Goal: Task Accomplishment & Management: Complete application form

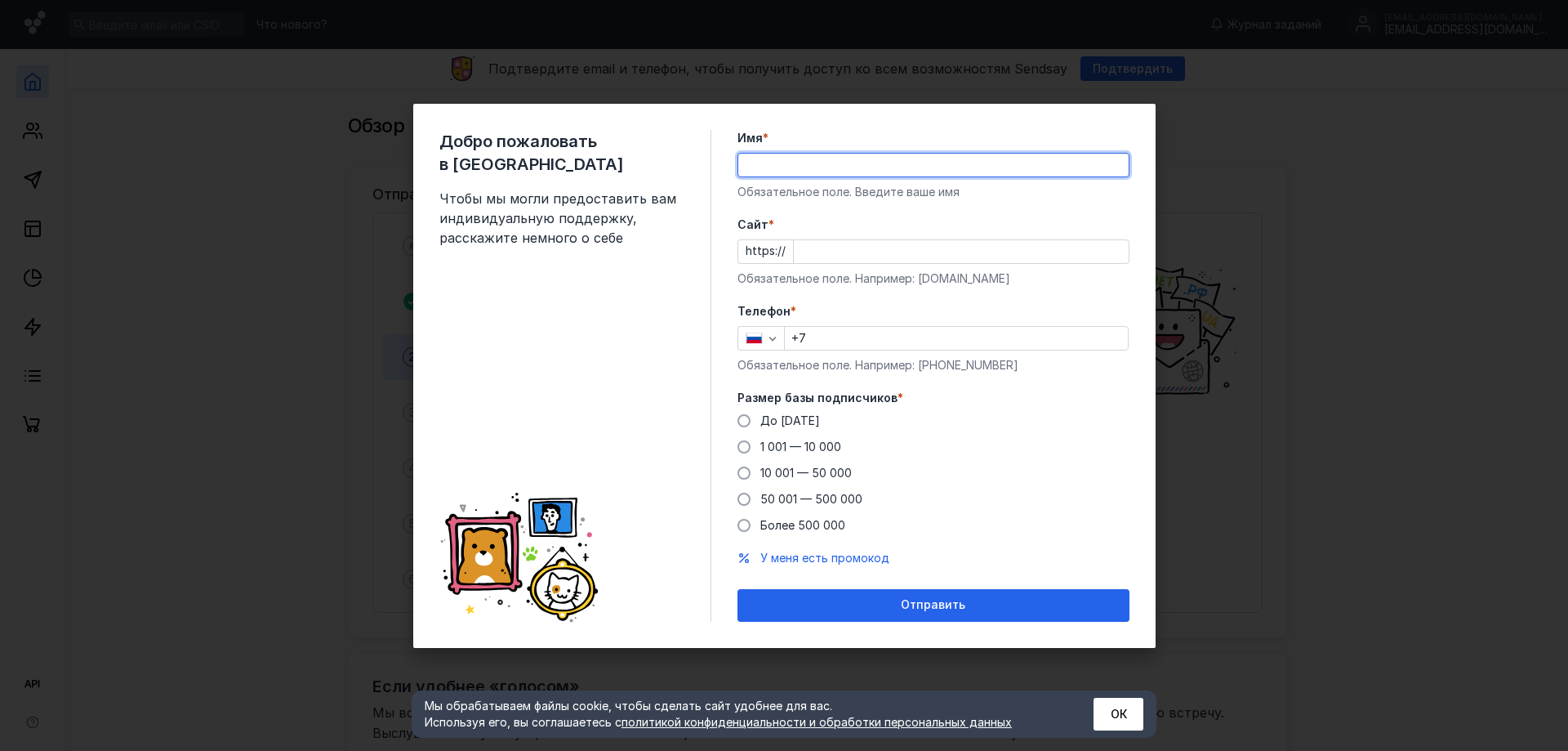
click at [818, 160] on input "Имя *" at bounding box center [933, 165] width 390 height 23
type input "[PERSON_NAME]"
click at [841, 250] on input "Cайт *" at bounding box center [961, 251] width 335 height 23
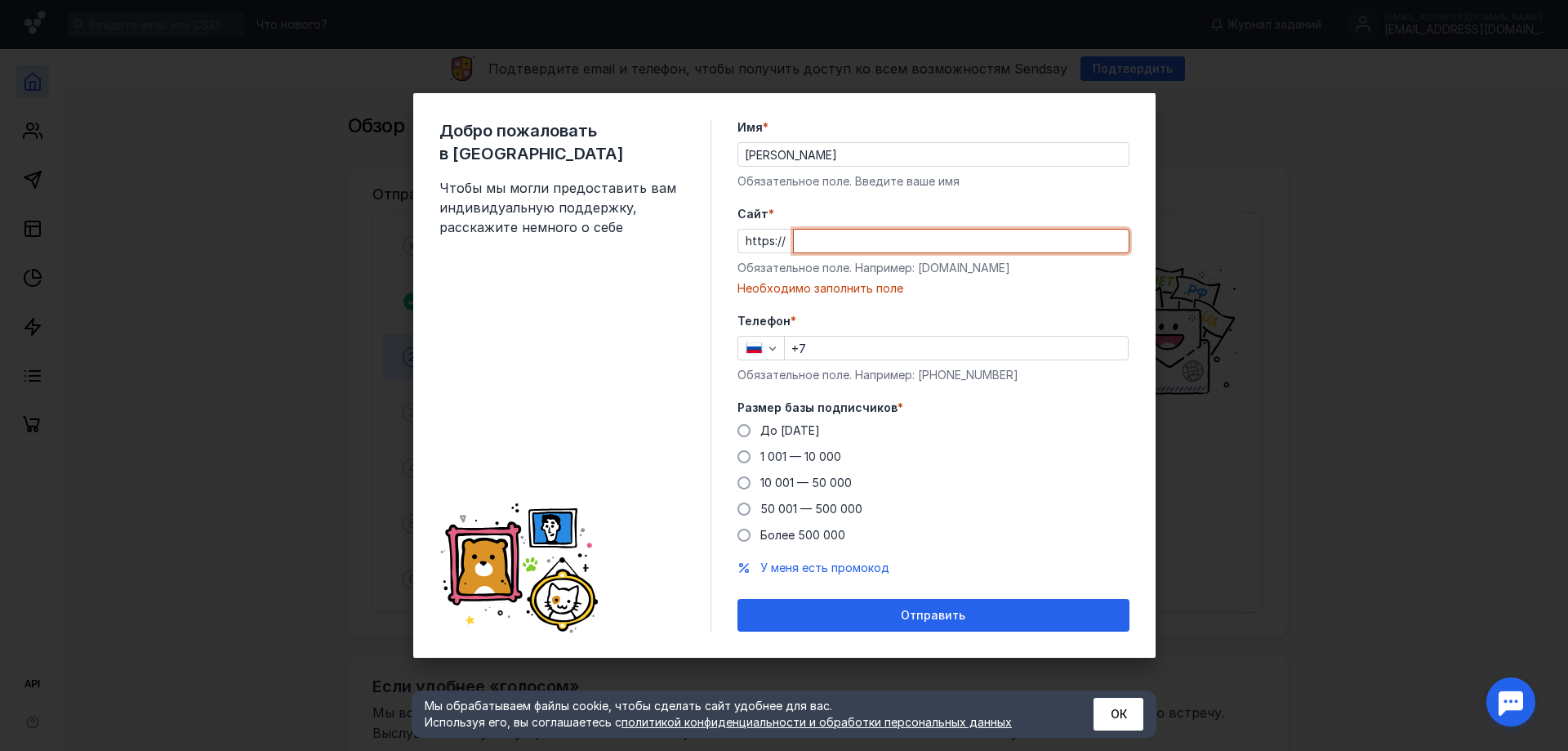
paste input "[DOMAIN_NAME]"
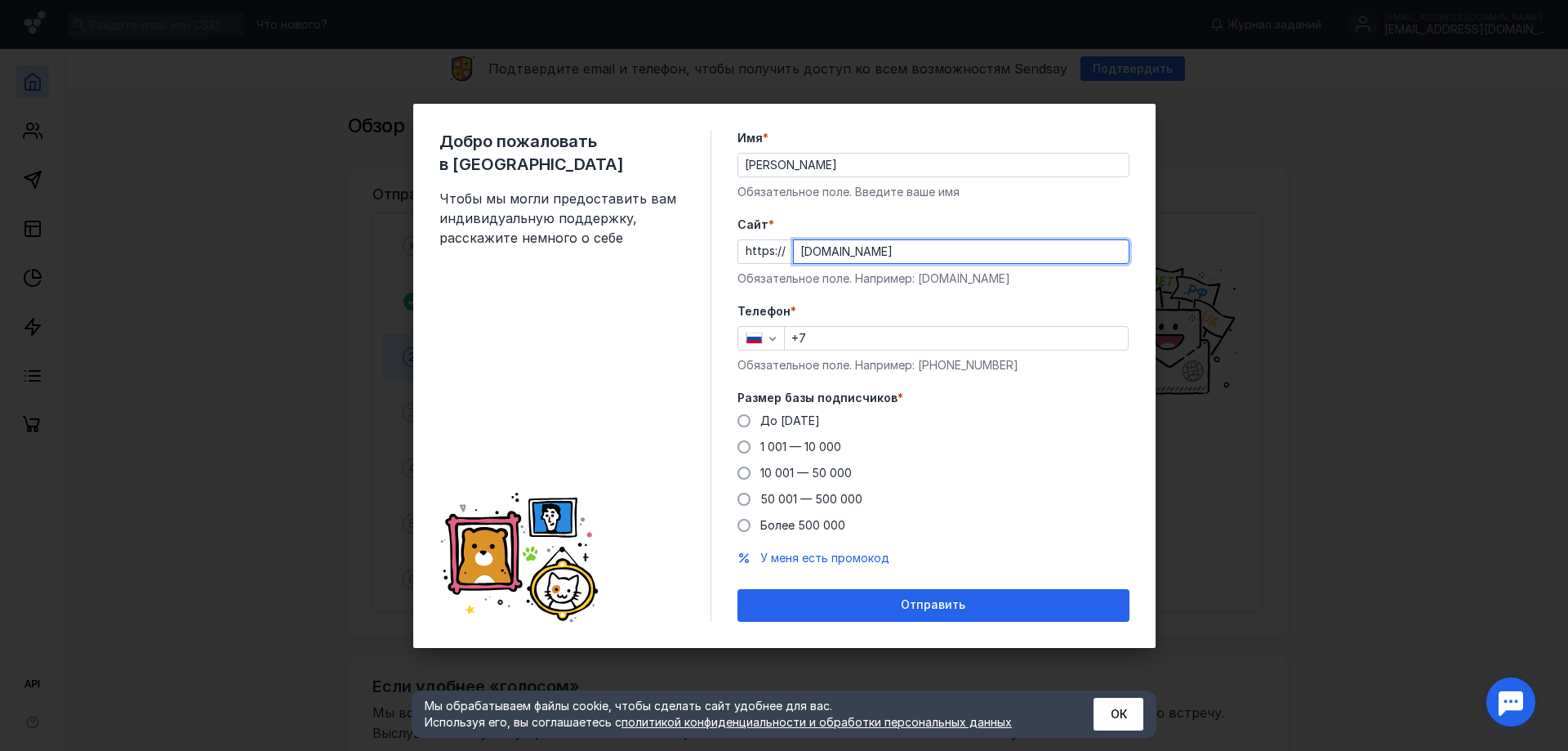
type input "[DOMAIN_NAME]"
click at [861, 343] on input "+7" at bounding box center [956, 338] width 343 height 23
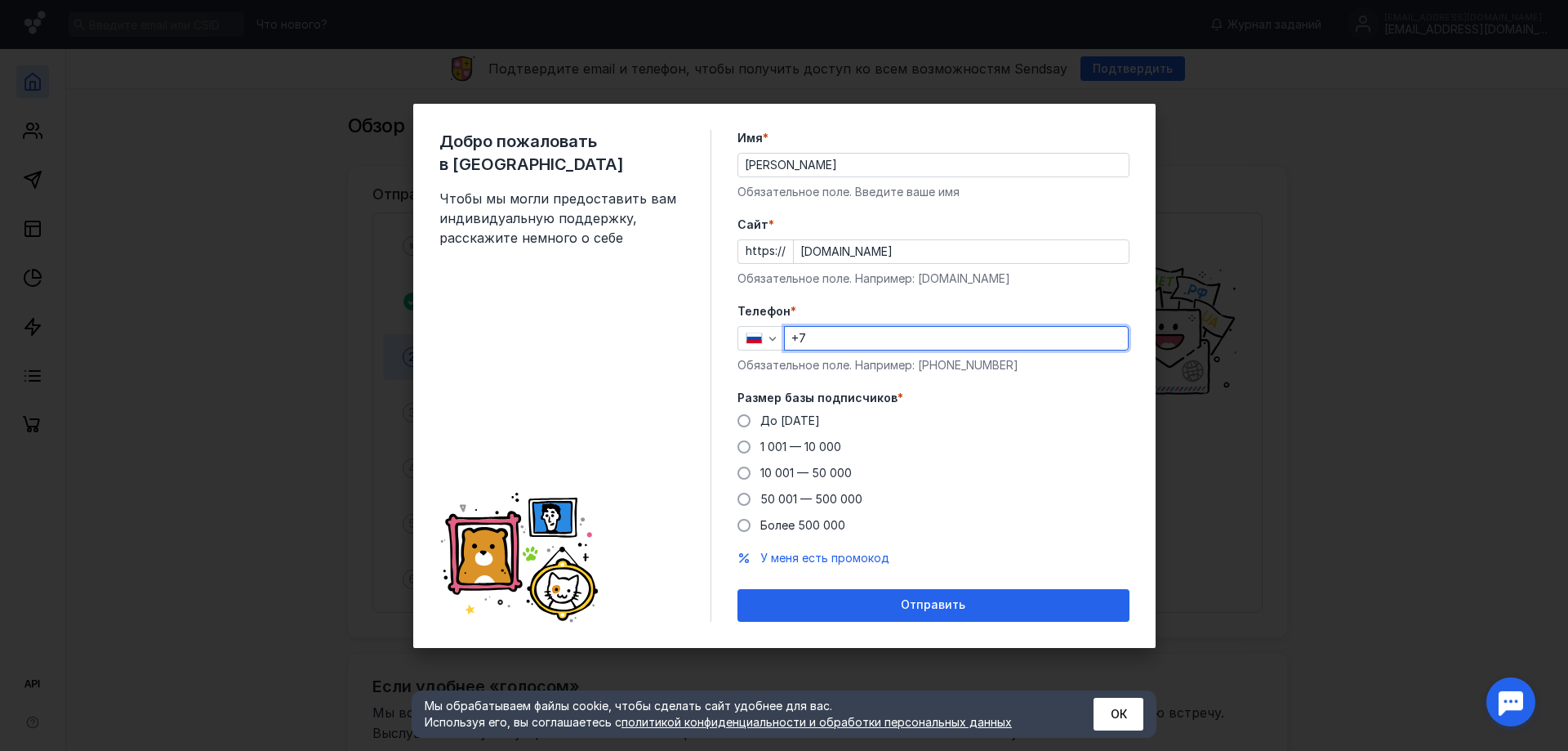
type input "[PHONE_NUMBER]"
click at [746, 423] on span at bounding box center [744, 420] width 13 height 13
click at [0, 0] on input "До [DATE]" at bounding box center [0, 0] width 0 height 0
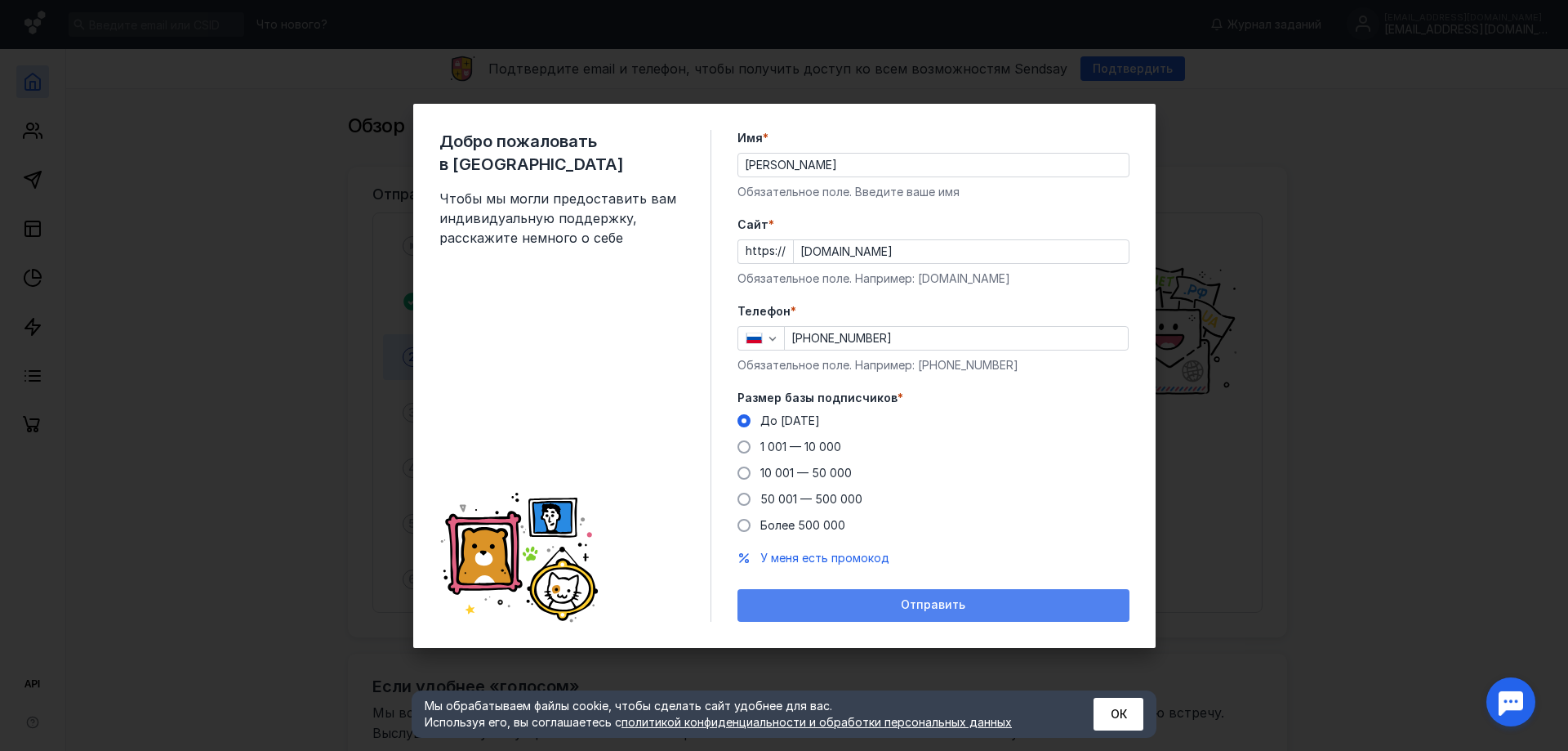
click at [936, 608] on span "Отправить" at bounding box center [932, 605] width 64 height 14
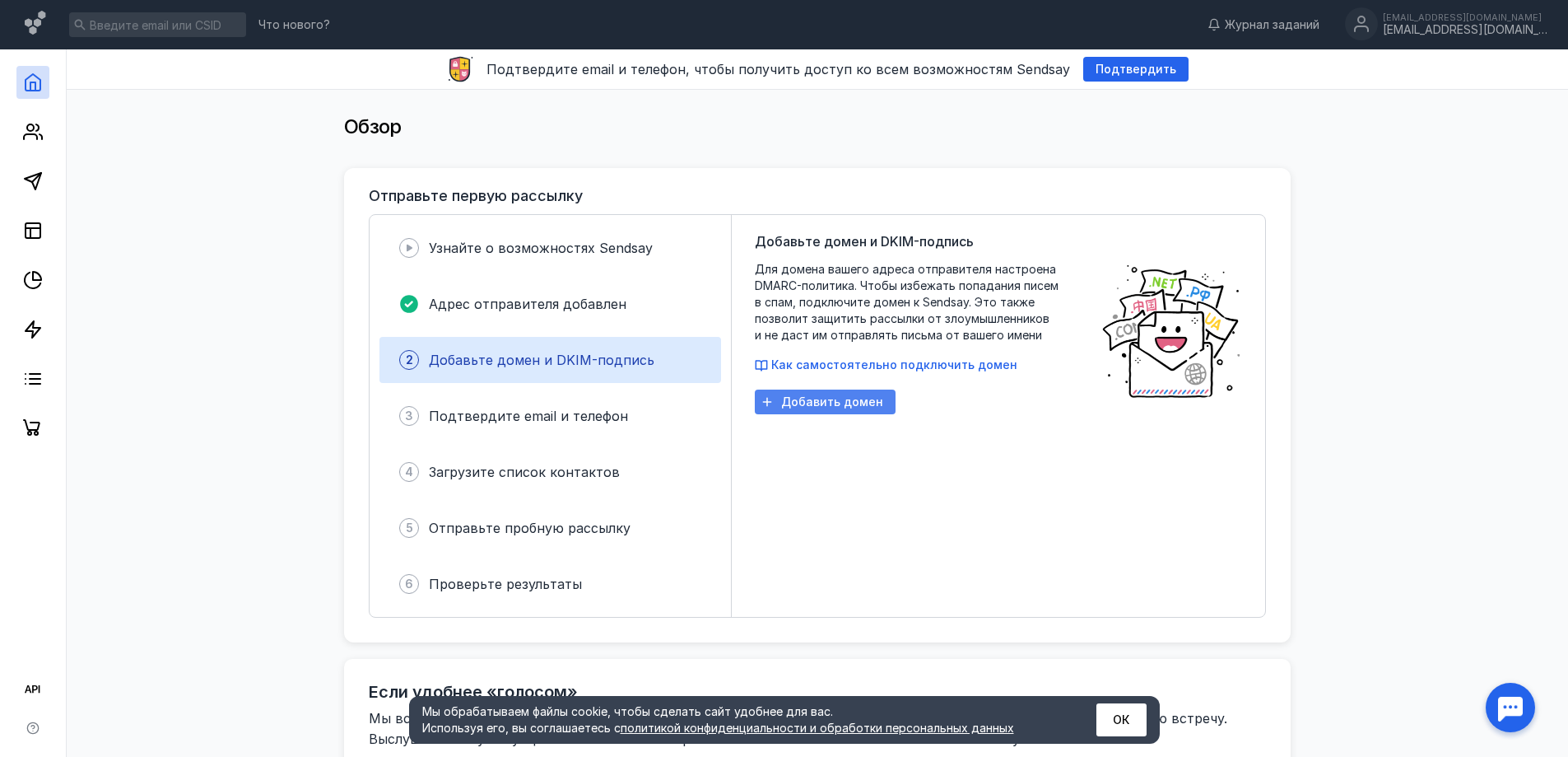
click at [848, 402] on span "Добавить домен" at bounding box center [832, 402] width 102 height 14
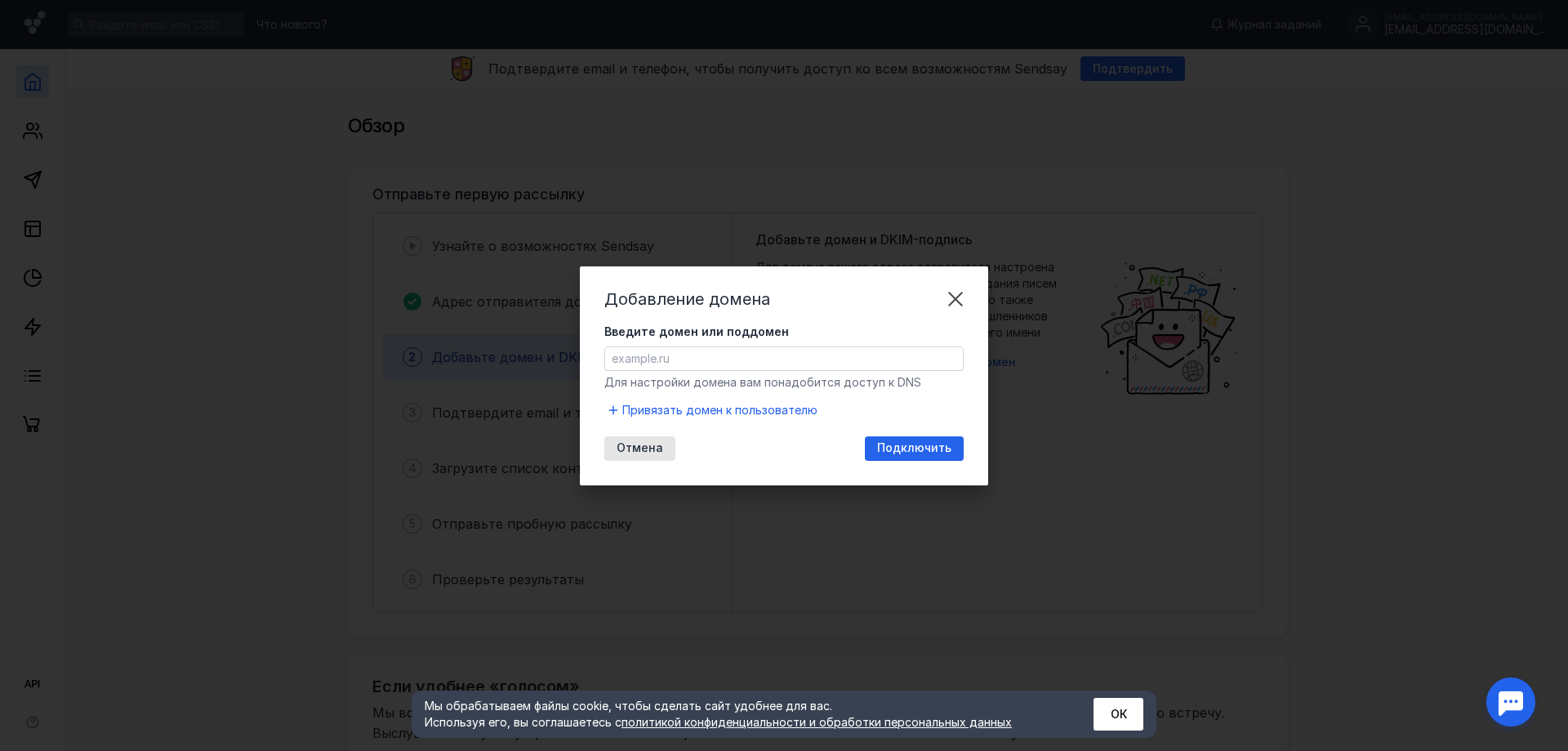
click at [691, 355] on input "Введите домен или поддомен" at bounding box center [783, 358] width 358 height 23
click at [915, 451] on span "Подключить" at bounding box center [913, 448] width 74 height 14
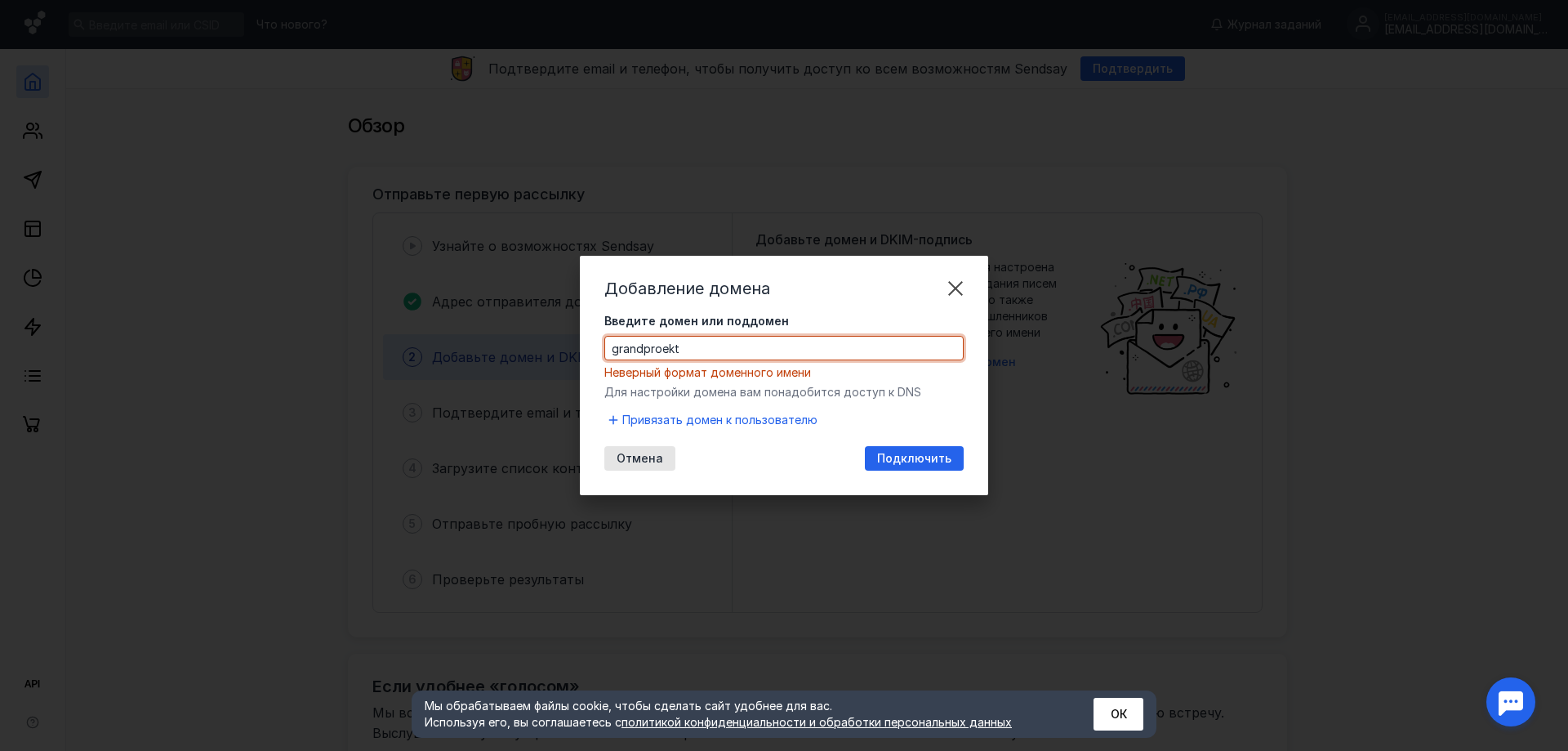
drag, startPoint x: 690, startPoint y: 356, endPoint x: 580, endPoint y: 353, distance: 110.0
click at [580, 353] on div "Добавление домена Введите домен или поддомен grandproekt Неверный формат доменн…" at bounding box center [784, 375] width 409 height 239
paste input ".pro"
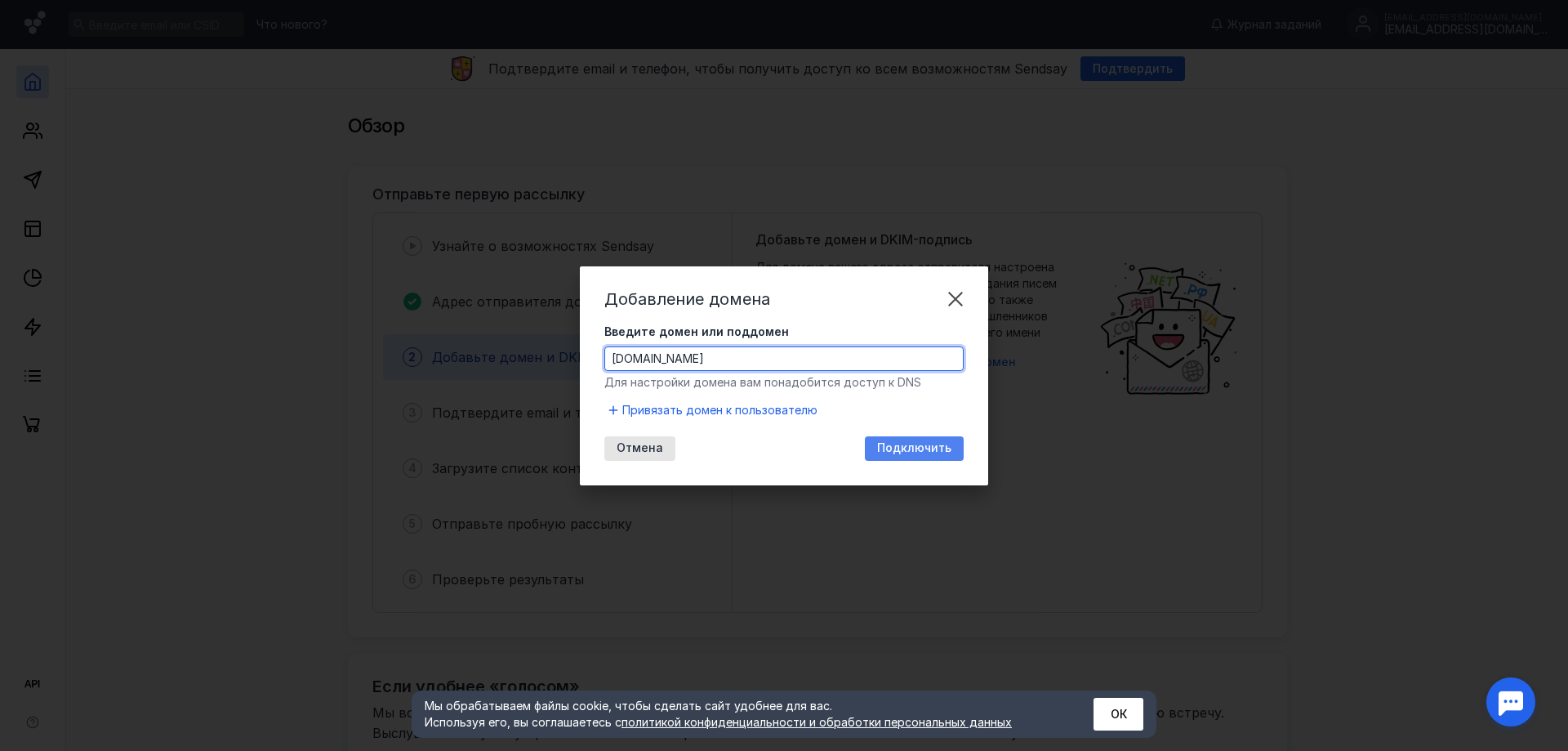
type input "[DOMAIN_NAME]"
click at [907, 442] on span "Подключить" at bounding box center [913, 448] width 74 height 14
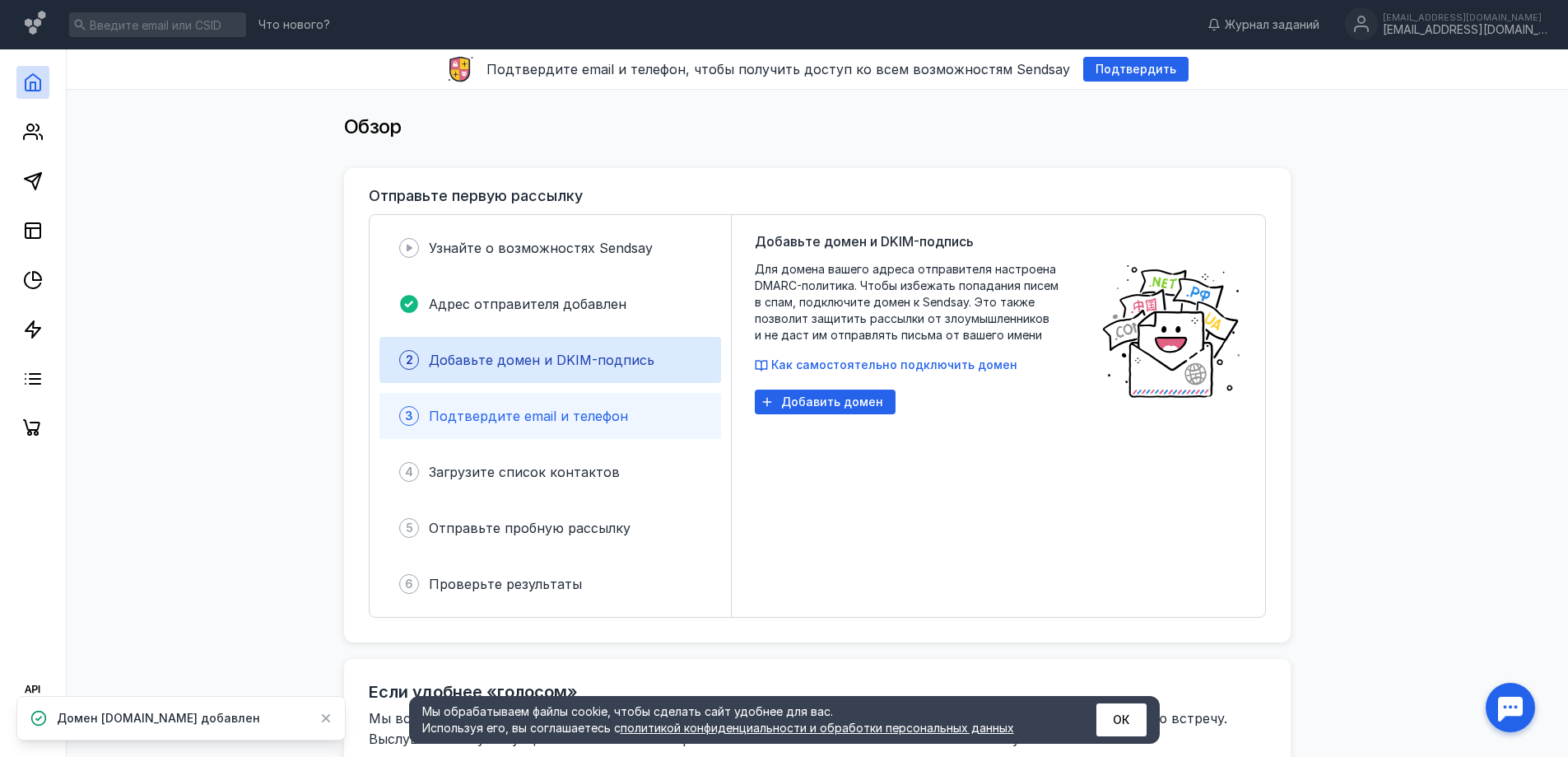
click at [525, 430] on div "3 Подтвердите email и телефон" at bounding box center [550, 415] width 342 height 46
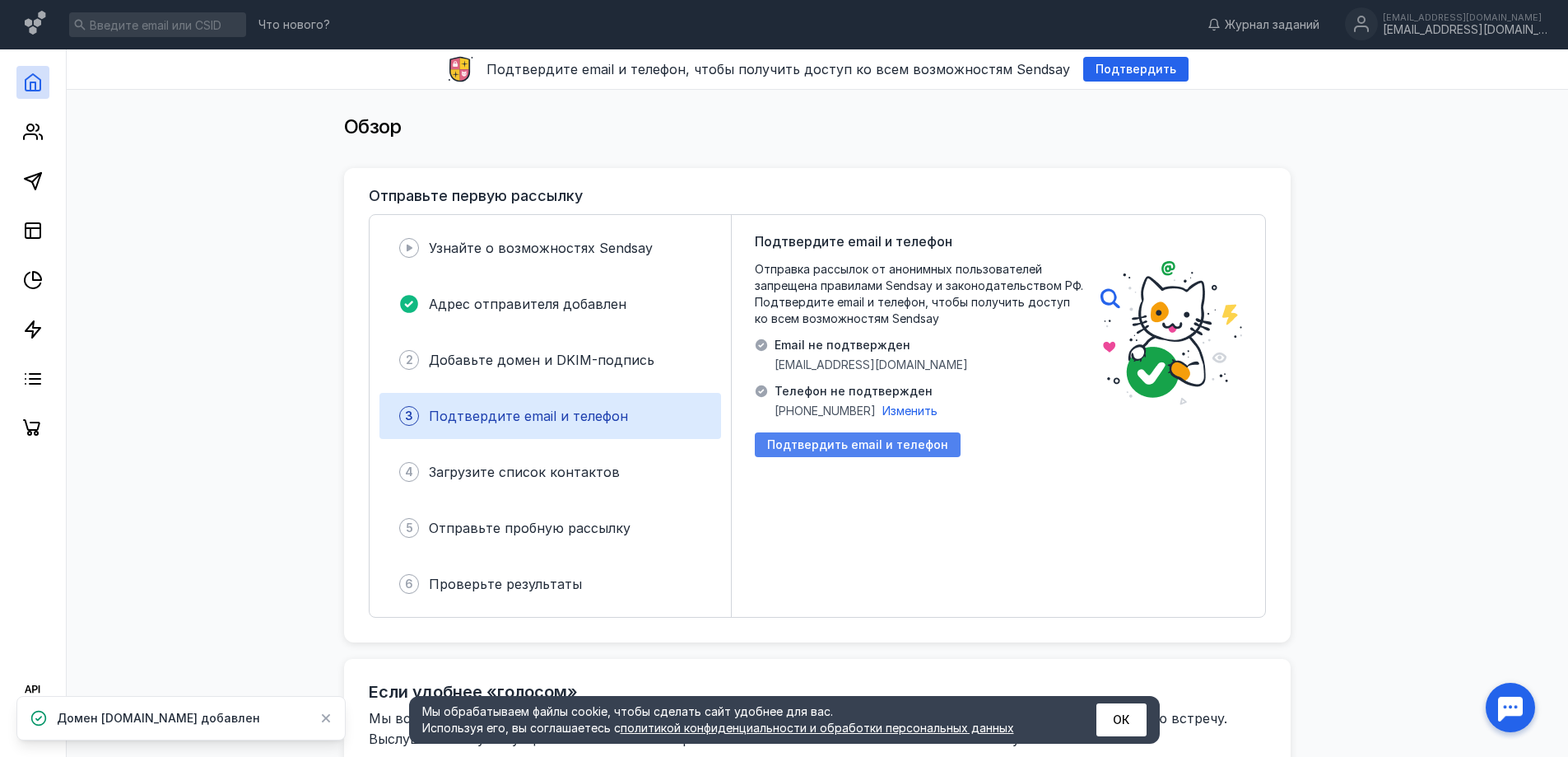
click at [836, 445] on span "Подтвердить email и телефон" at bounding box center [858, 445] width 181 height 14
